Goal: Transaction & Acquisition: Purchase product/service

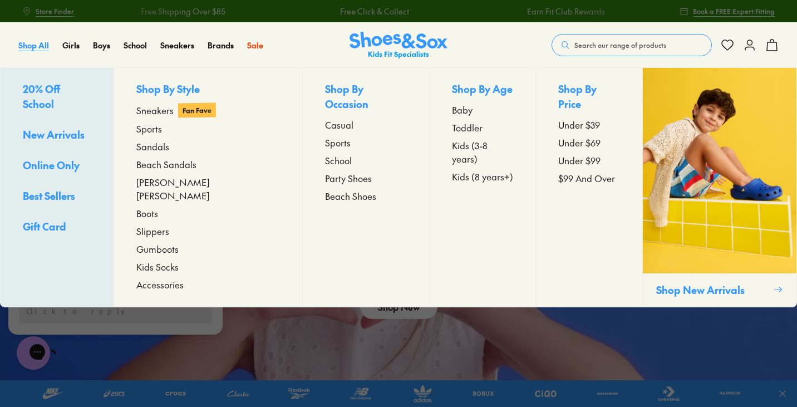
click at [26, 47] on span "Shop All" at bounding box center [33, 45] width 31 height 11
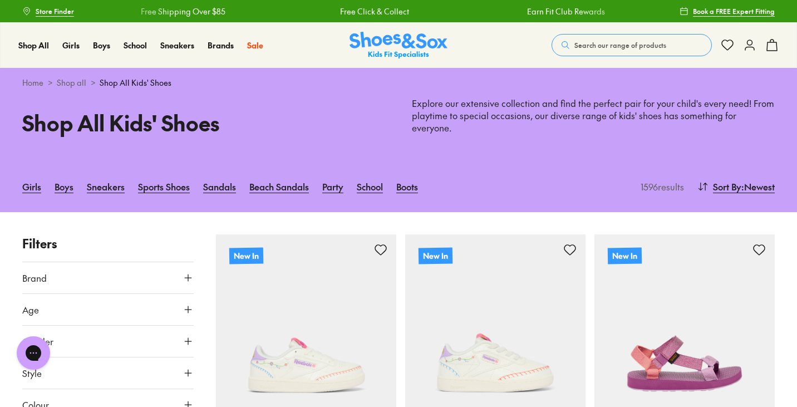
click at [421, 42] on img at bounding box center [398, 45] width 98 height 27
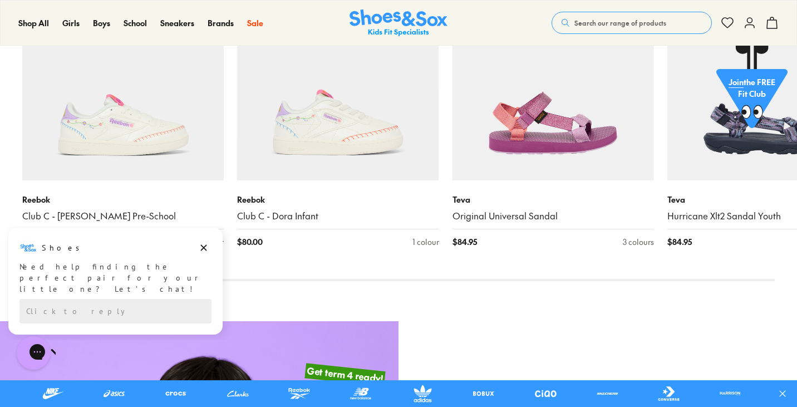
scroll to position [862, 0]
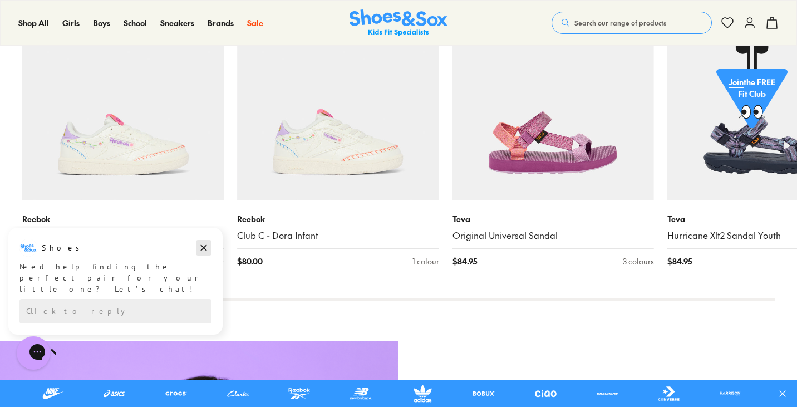
click at [206, 249] on icon "Dismiss campaign" at bounding box center [203, 247] width 11 height 13
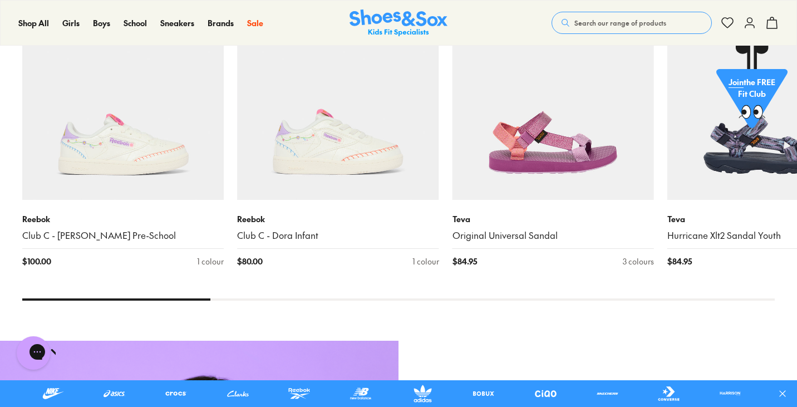
drag, startPoint x: 182, startPoint y: 300, endPoint x: 210, endPoint y: 302, distance: 28.5
click at [210, 302] on div "New Arrivals New In Reebok Club C - Dora Pre-School $ 100.00 1 colour New In Re…" at bounding box center [398, 128] width 797 height 380
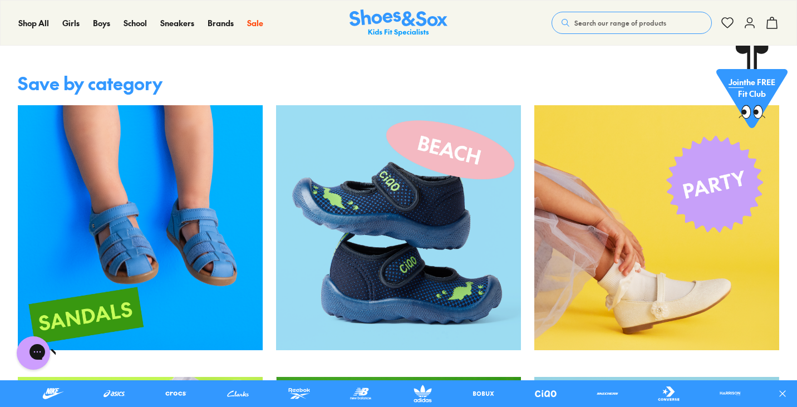
scroll to position [1675, 0]
